Goal: Check status: Check status

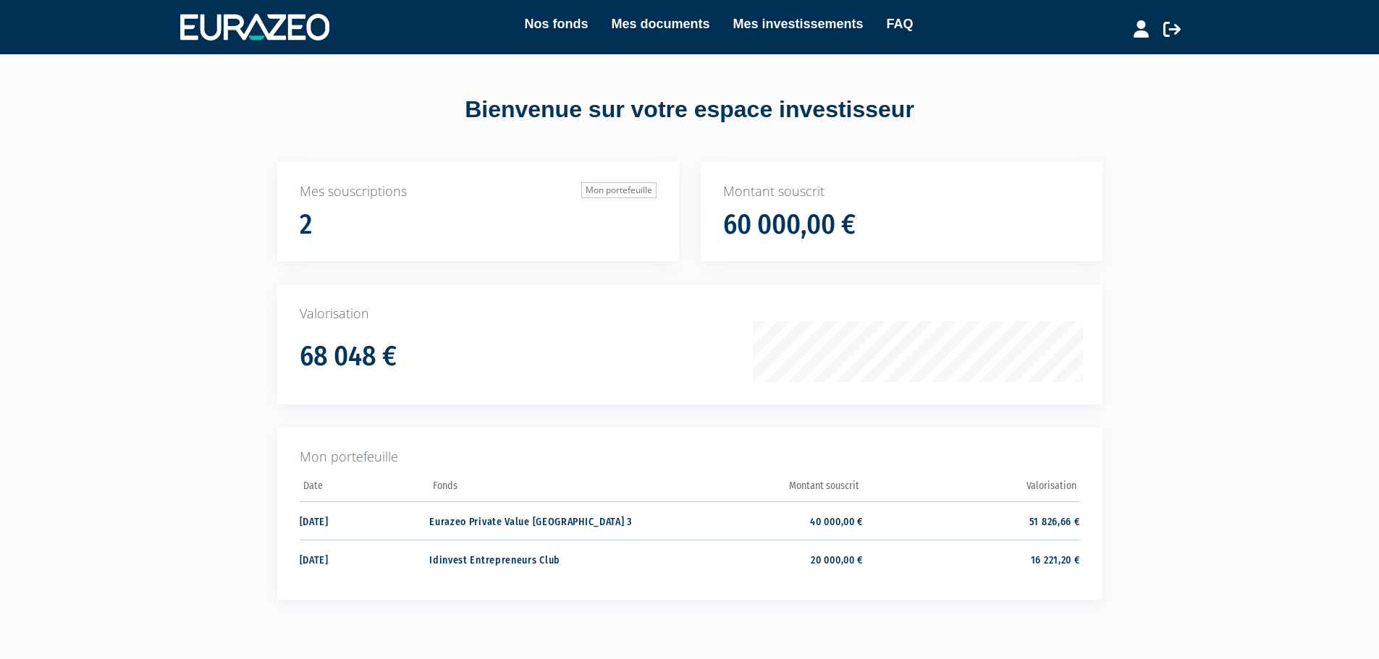
scroll to position [97, 0]
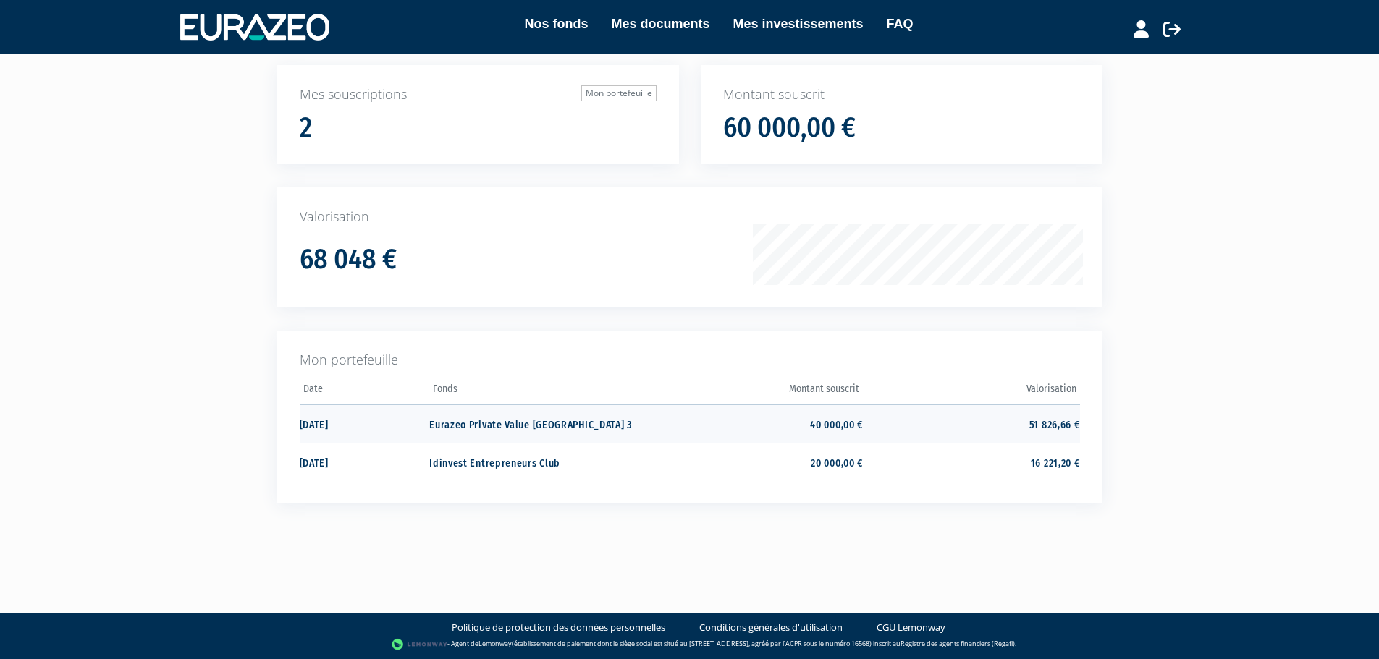
click at [1038, 438] on td "51 826,66 €" at bounding box center [971, 424] width 216 height 38
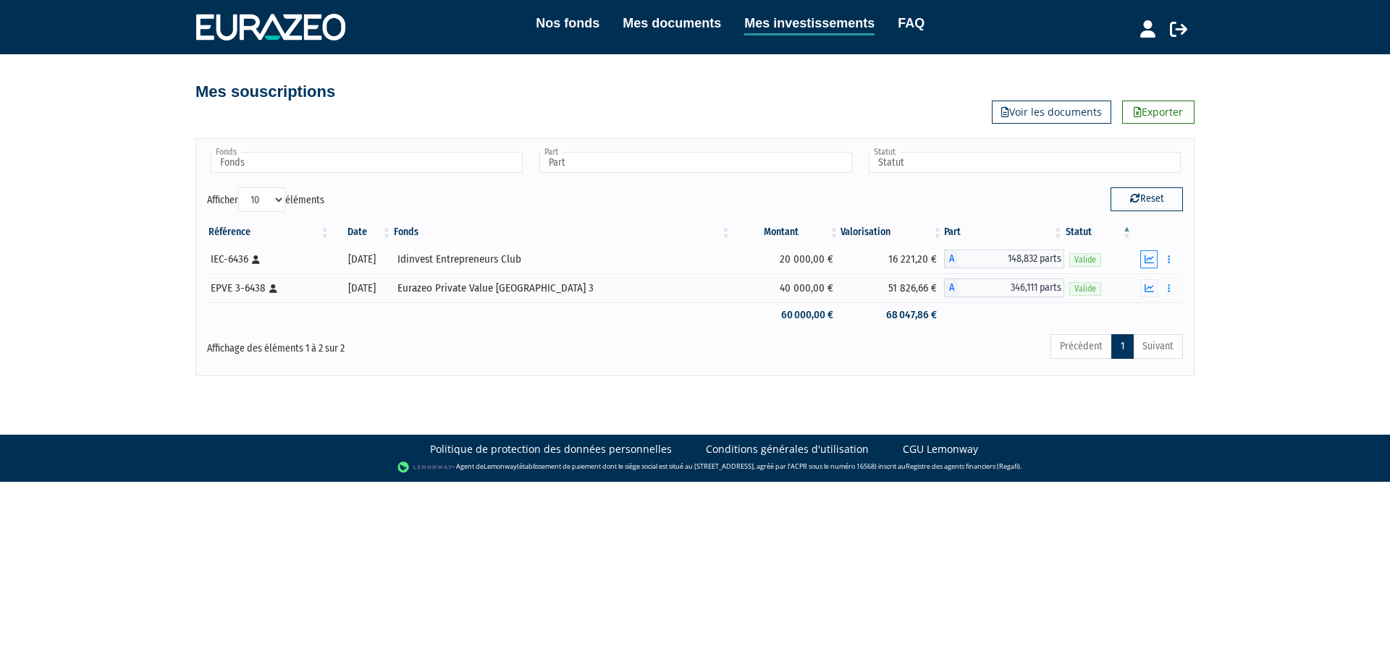
click at [1149, 260] on icon "button" at bounding box center [1148, 259] width 9 height 9
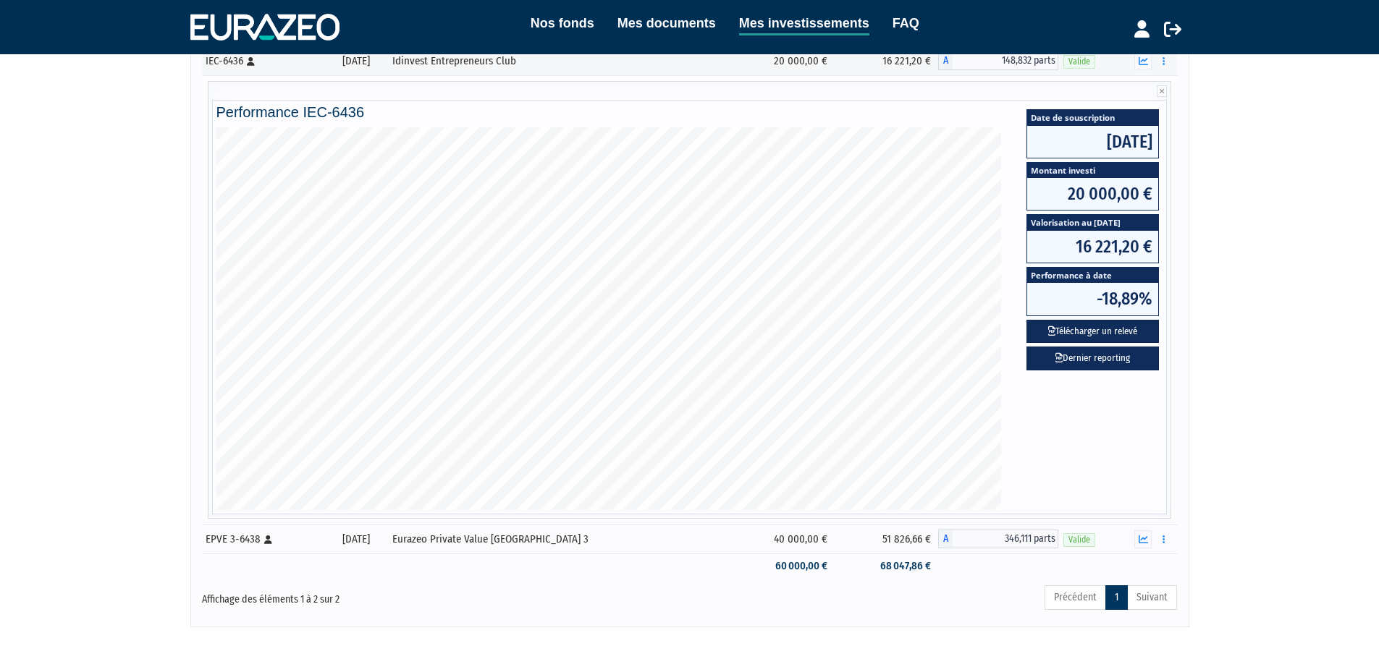
scroll to position [273, 0]
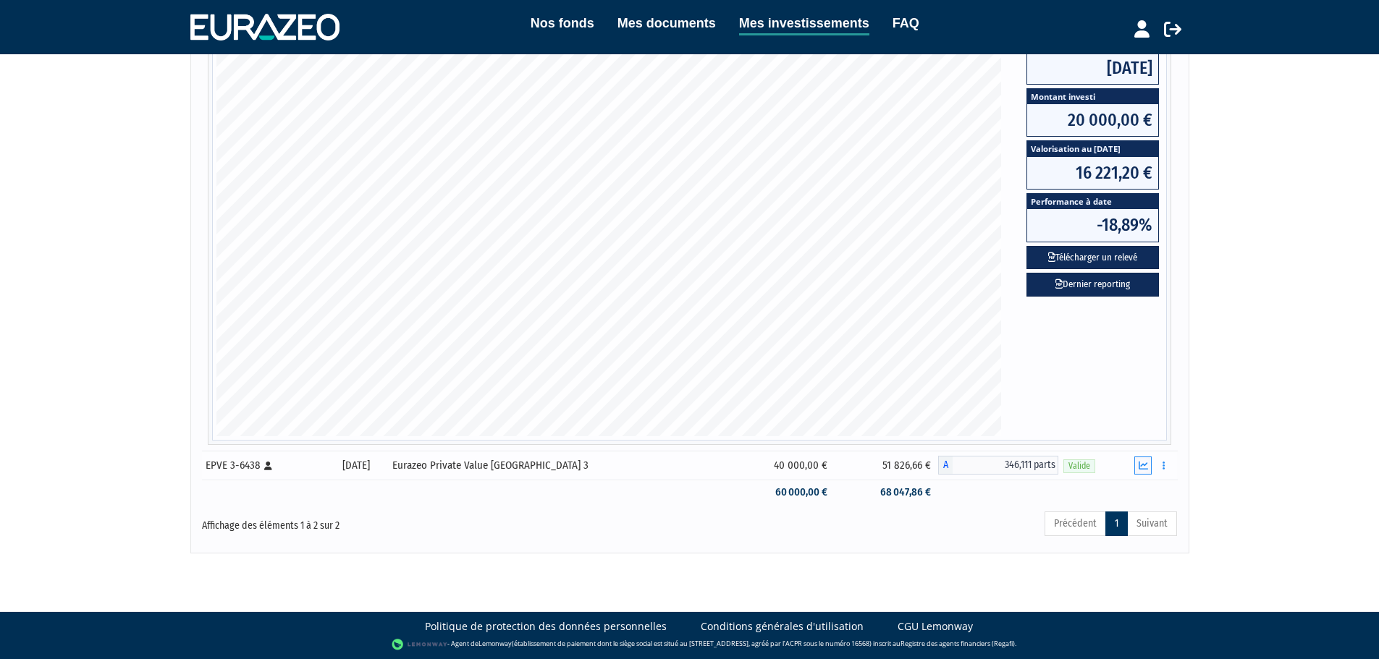
click at [1143, 466] on icon "button" at bounding box center [1143, 465] width 9 height 9
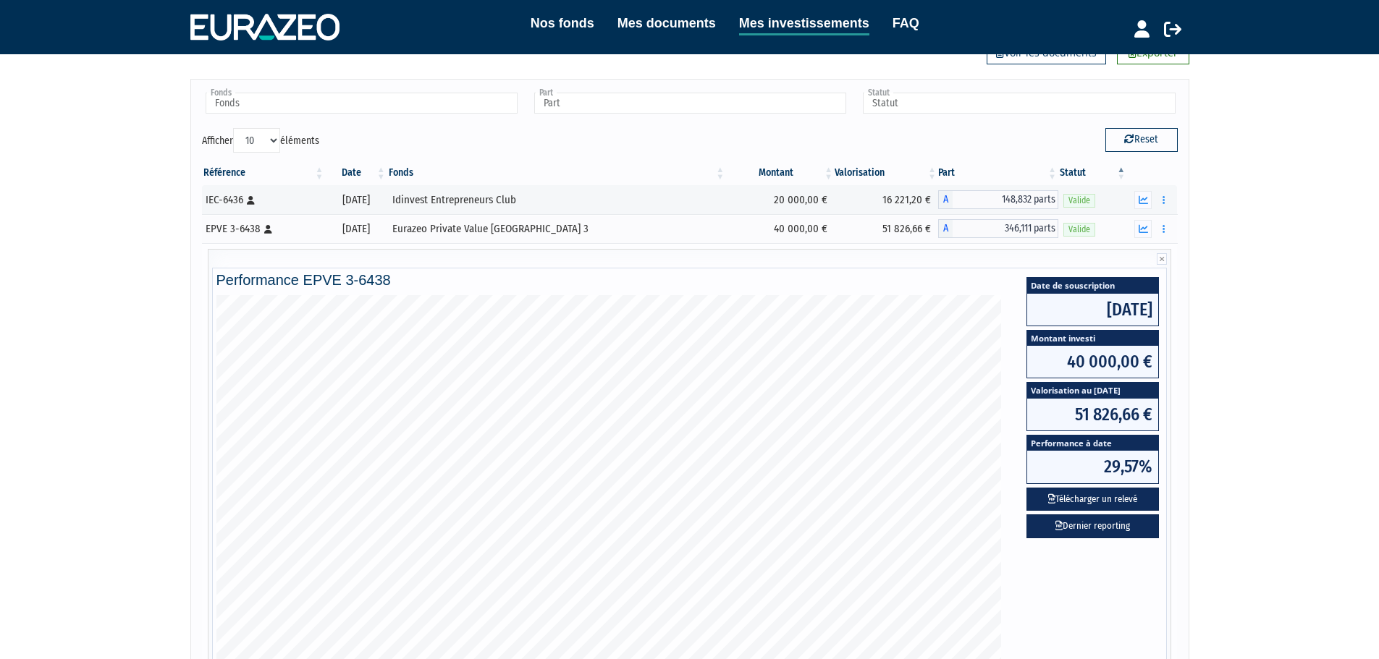
scroll to position [59, 0]
